Goal: Find specific page/section: Find specific page/section

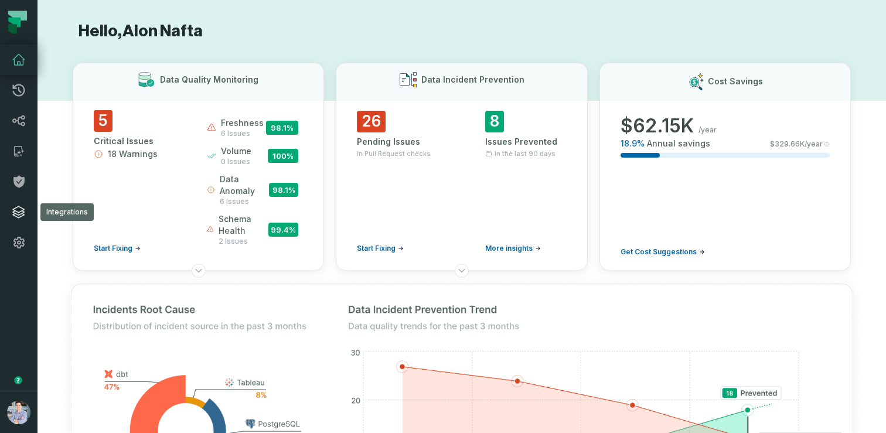
click at [16, 216] on icon at bounding box center [19, 212] width 12 height 12
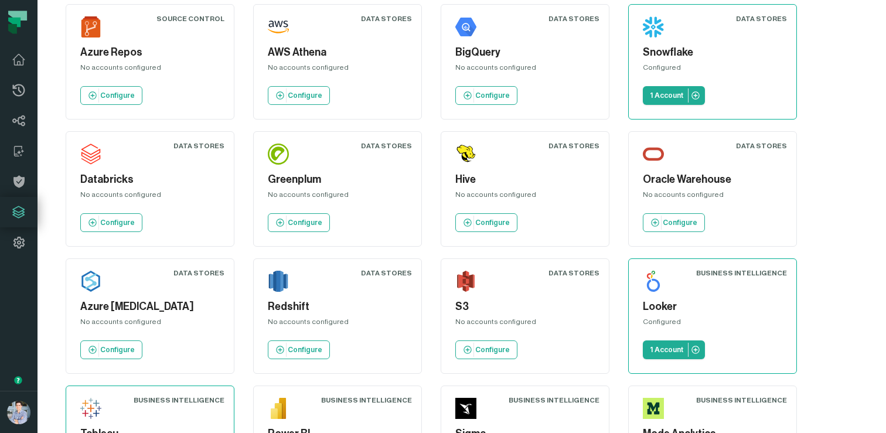
scroll to position [181, 0]
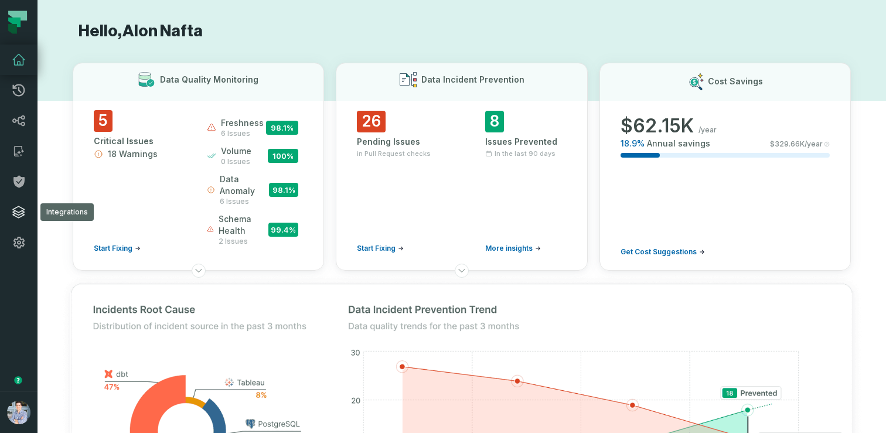
click at [23, 219] on link "Integrations" at bounding box center [18, 212] width 37 height 30
